Goal: Task Accomplishment & Management: Use online tool/utility

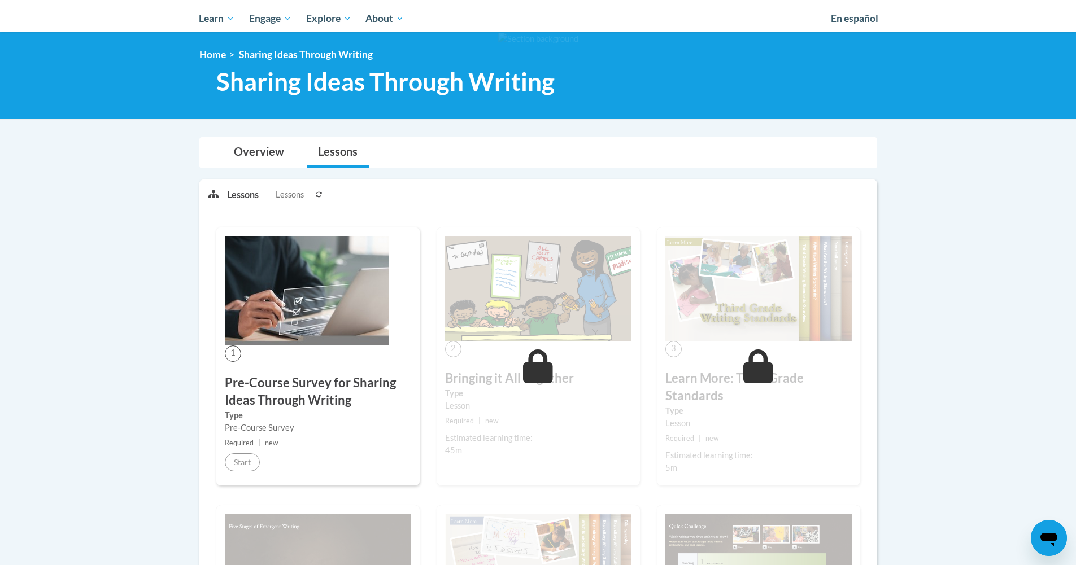
scroll to position [221, 0]
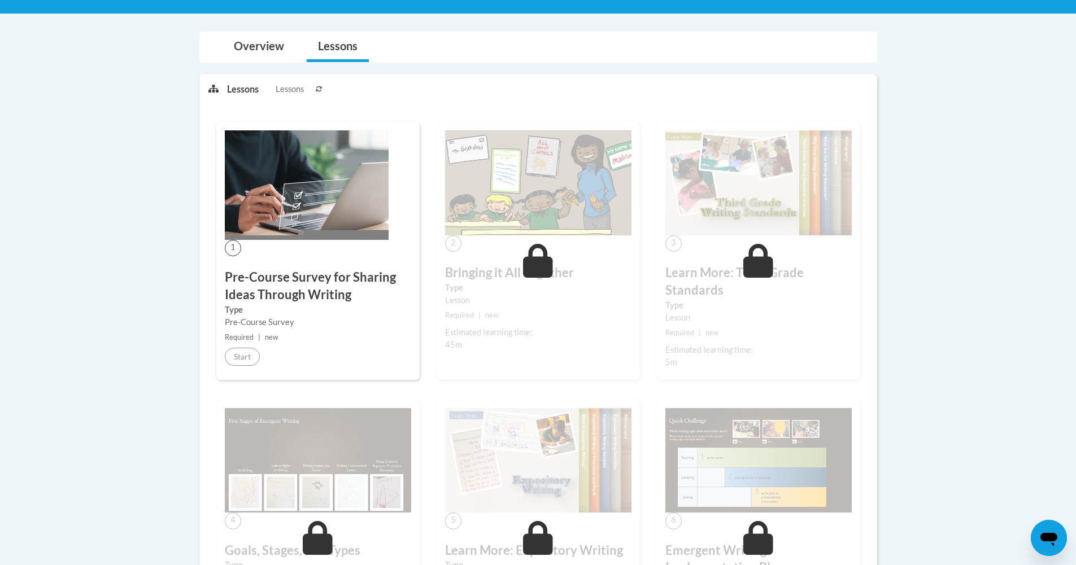
click at [612, 408] on img at bounding box center [538, 460] width 186 height 105
click at [334, 182] on img at bounding box center [307, 185] width 164 height 110
click at [369, 184] on img at bounding box center [307, 185] width 164 height 110
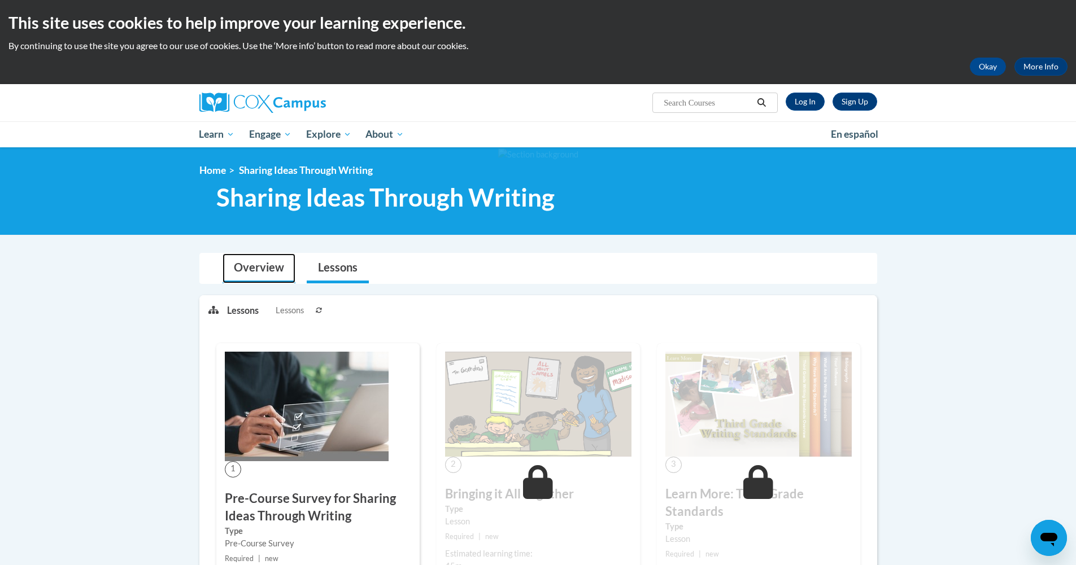
click at [240, 263] on link "Overview" at bounding box center [259, 269] width 73 height 30
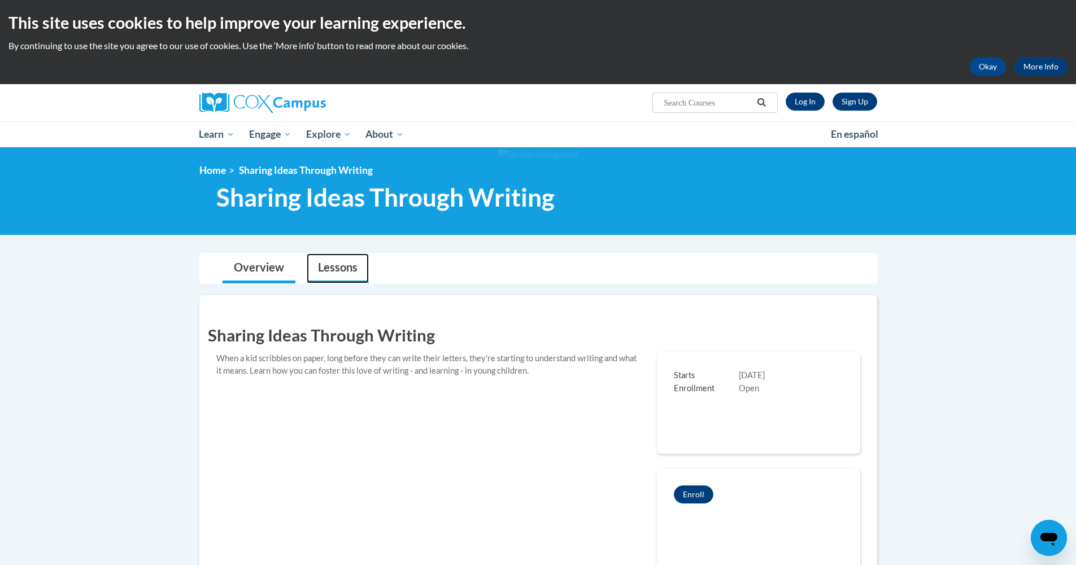
click at [307, 266] on link "Lessons" at bounding box center [338, 269] width 62 height 30
click at [801, 100] on link "Log In" at bounding box center [805, 102] width 39 height 18
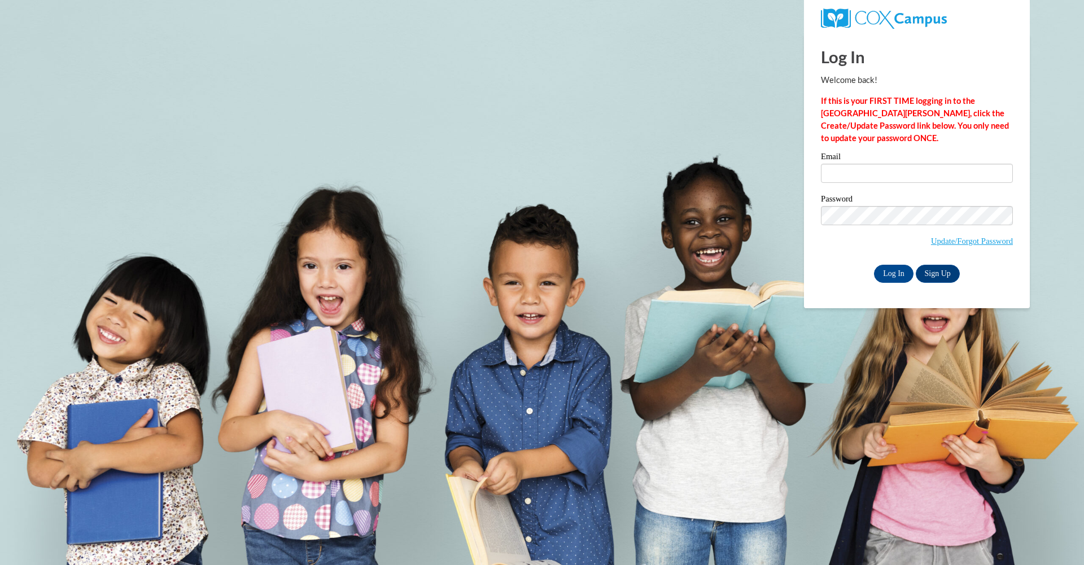
type input "singleton.ashleyl@yahoo.com"
click at [896, 274] on input "Log In" at bounding box center [894, 274] width 40 height 18
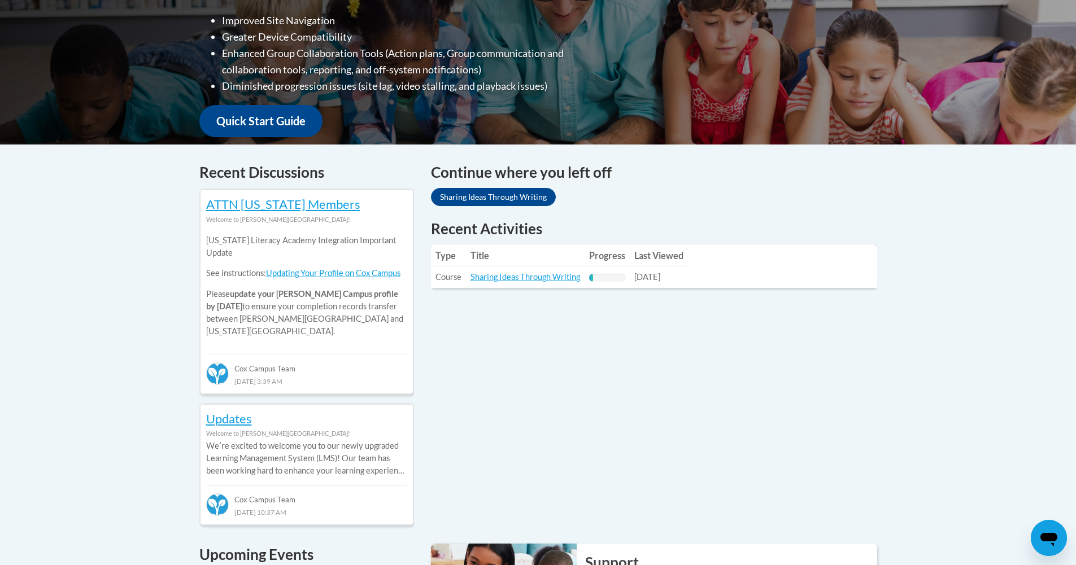
scroll to position [369, 0]
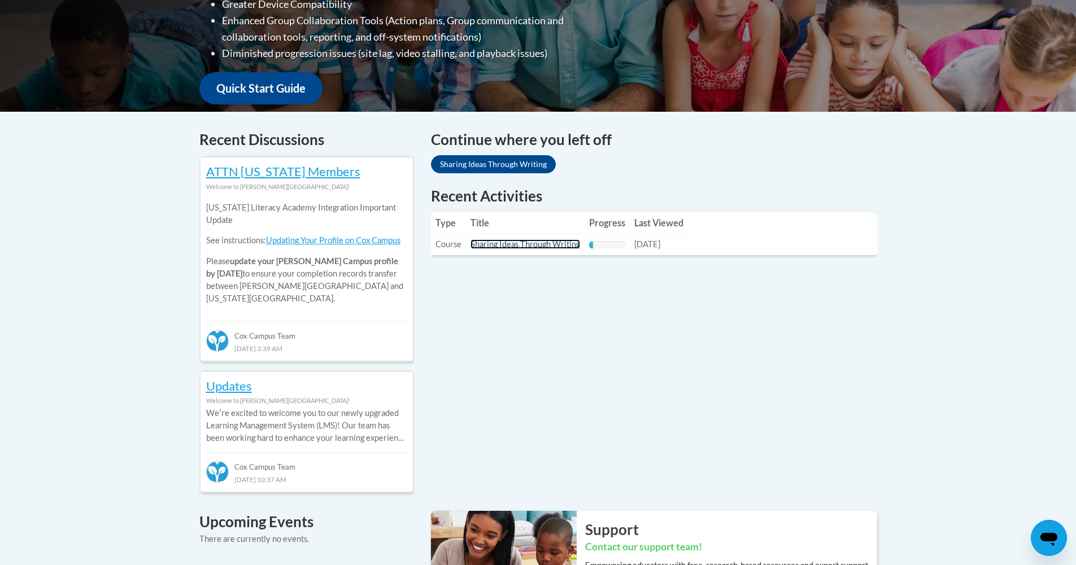
click at [522, 241] on link "Sharing Ideas Through Writing" at bounding box center [525, 244] width 110 height 10
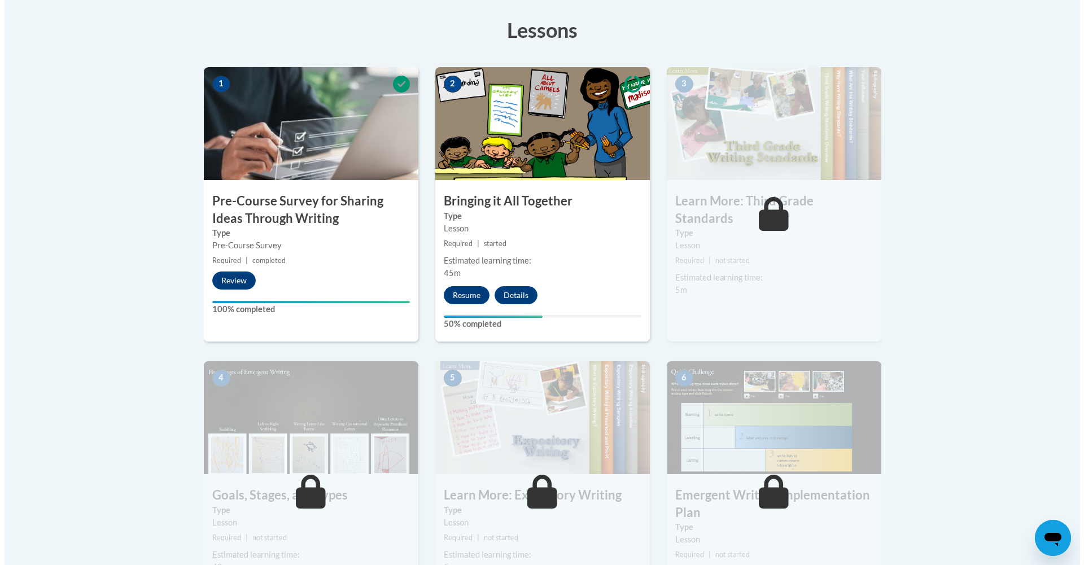
scroll to position [359, 0]
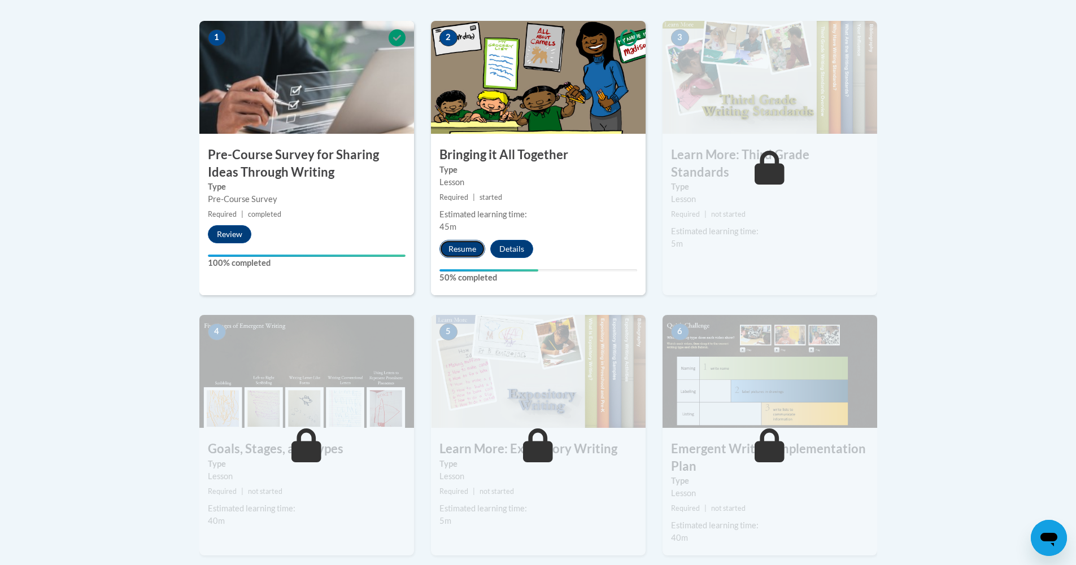
click at [453, 248] on button "Resume" at bounding box center [462, 249] width 46 height 18
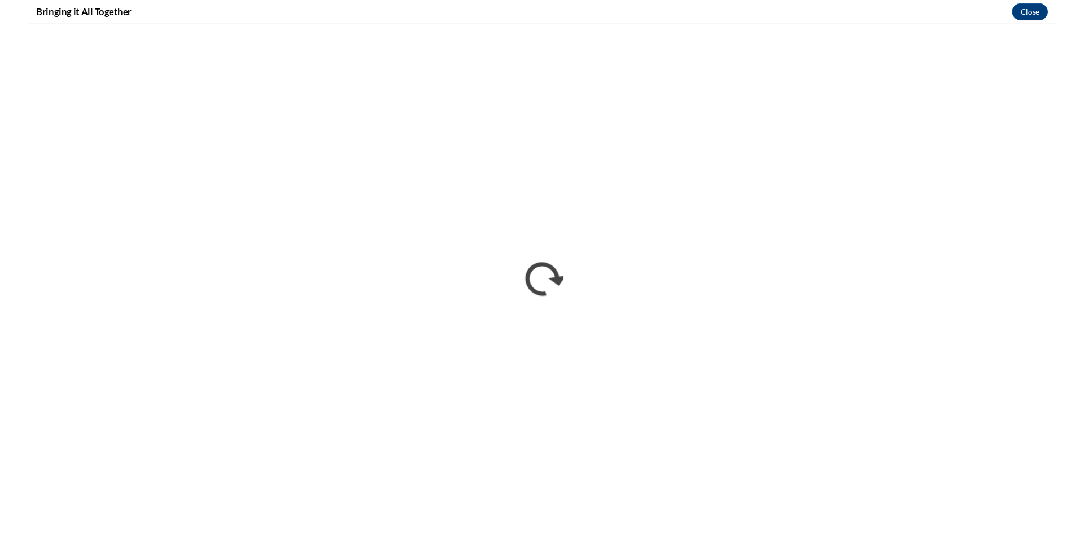
scroll to position [0, 0]
